Goal: Information Seeking & Learning: Learn about a topic

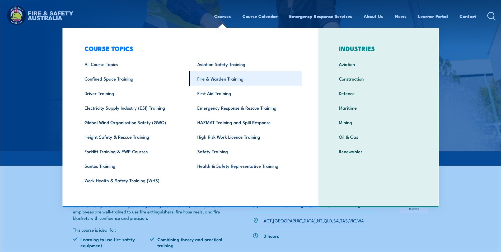
click at [221, 77] on link "Fire & Warden Training" at bounding box center [245, 78] width 113 height 15
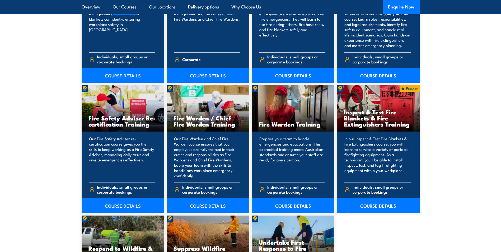
scroll to position [660, 0]
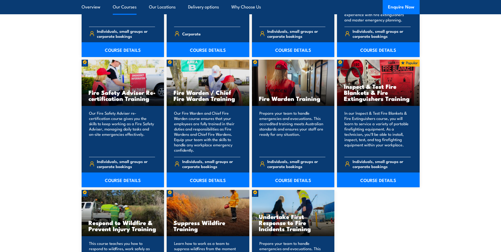
click at [366, 112] on p "In our Inspect & Test Fire Blankets & Fire Extinguishers course, you will learn…" at bounding box center [377, 131] width 66 height 42
click at [382, 183] on link "COURSE DETAILS" at bounding box center [378, 179] width 83 height 15
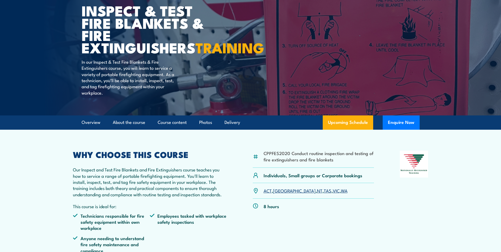
scroll to position [79, 0]
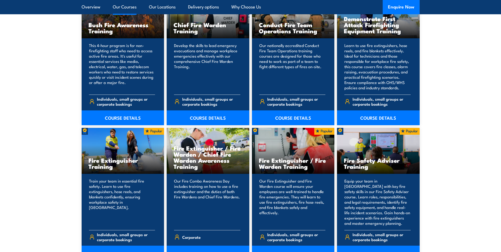
scroll to position [449, 0]
